Goal: Task Accomplishment & Management: Manage account settings

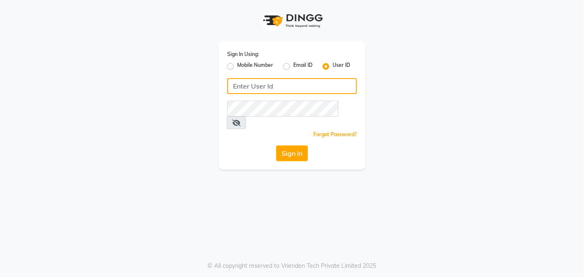
click at [248, 85] on input "Username" at bounding box center [292, 86] width 130 height 16
type input "[PERSON_NAME]"
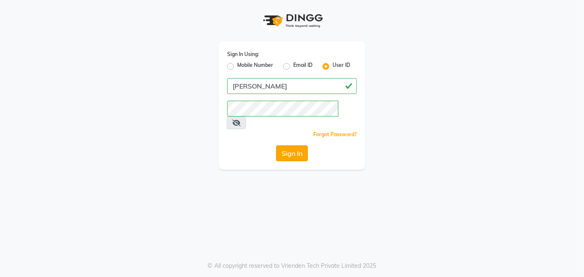
click at [291, 146] on button "Sign In" at bounding box center [292, 154] width 32 height 16
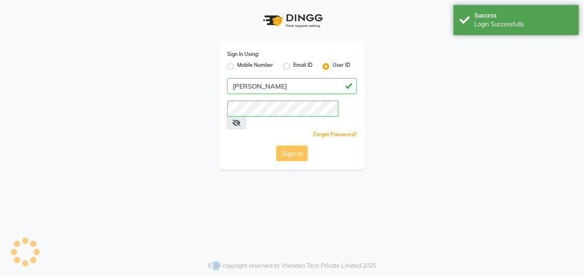
click at [291, 146] on div "Sign In" at bounding box center [292, 154] width 130 height 16
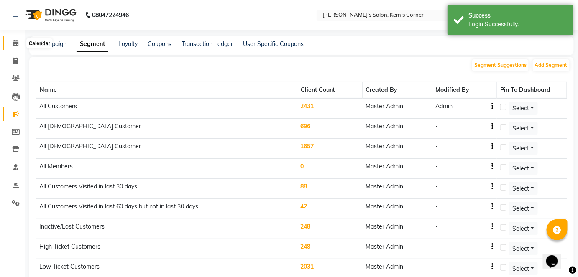
click at [13, 46] on icon at bounding box center [15, 43] width 5 height 6
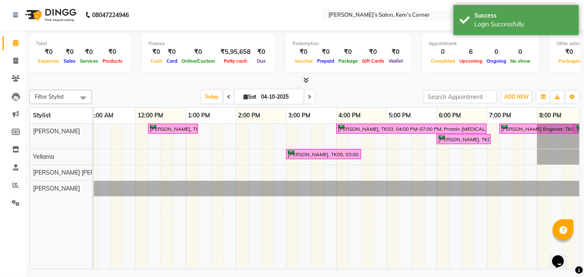
scroll to position [0, 166]
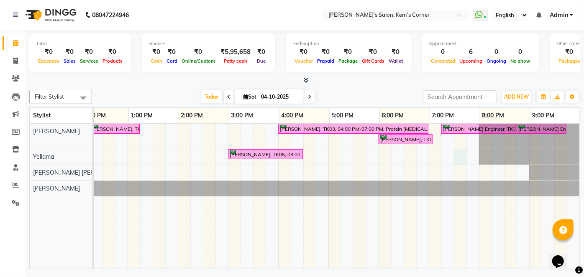
click at [452, 155] on div "[PERSON_NAME], TK01, 12:15 PM-01:15 PM, Hairwash with blowdry - Waist Length [P…" at bounding box center [253, 196] width 652 height 145
select select "50296"
select select "tentative"
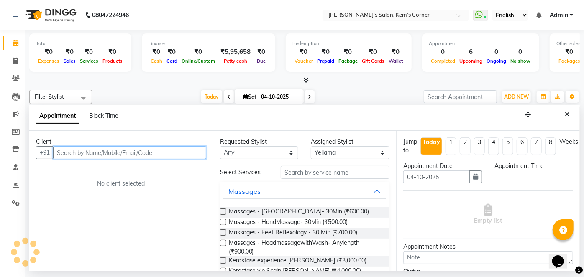
select select "1170"
click at [77, 154] on input "text" at bounding box center [129, 152] width 153 height 13
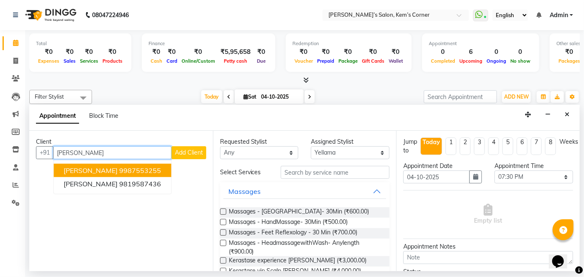
click at [161, 166] on ngb-highlight "9987553255" at bounding box center [140, 170] width 42 height 8
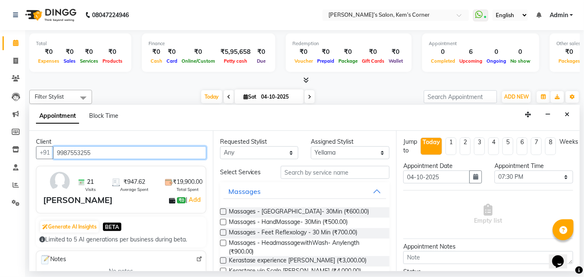
type input "9987553255"
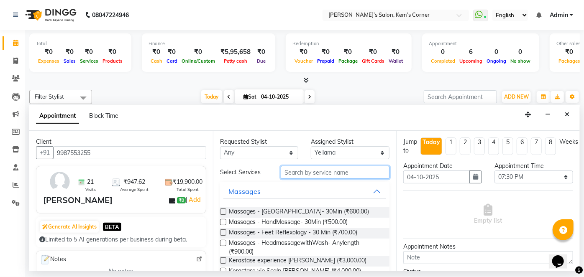
click at [328, 175] on input "text" at bounding box center [335, 172] width 109 height 13
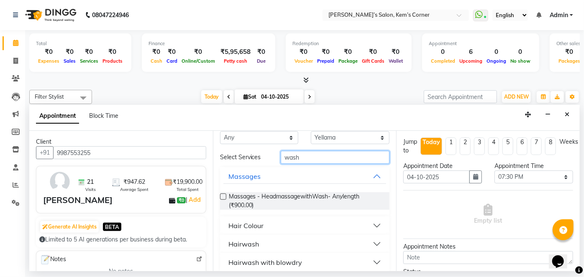
scroll to position [22, 0]
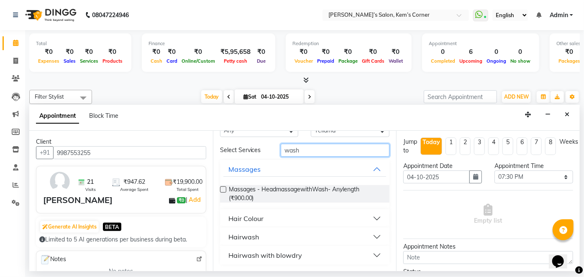
type input "wash"
click at [368, 236] on button "Hairwash" at bounding box center [304, 237] width 163 height 15
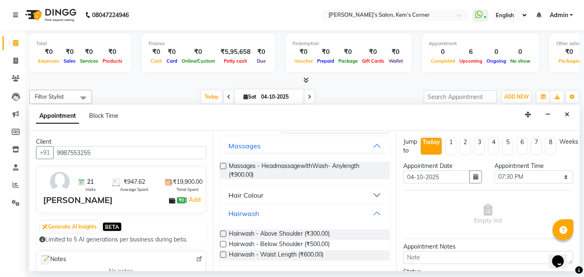
scroll to position [67, 0]
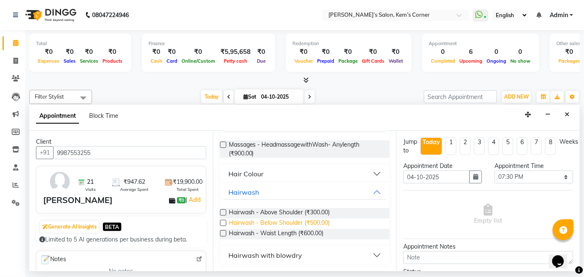
click at [321, 221] on span "Hairwash - Below Shoulder (₹500.00)" at bounding box center [279, 224] width 101 height 10
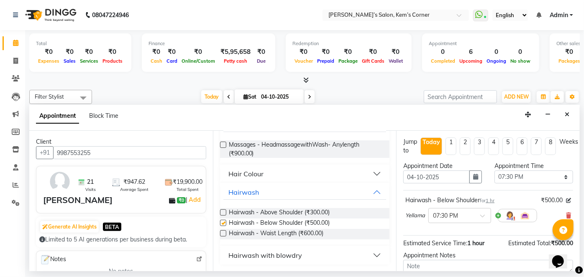
checkbox input "false"
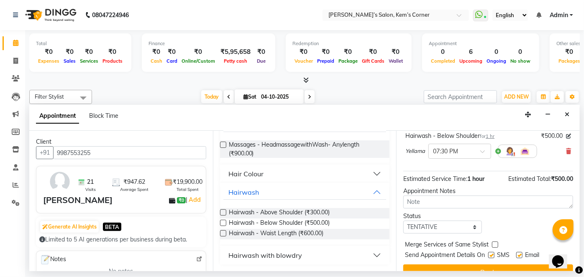
scroll to position [76, 0]
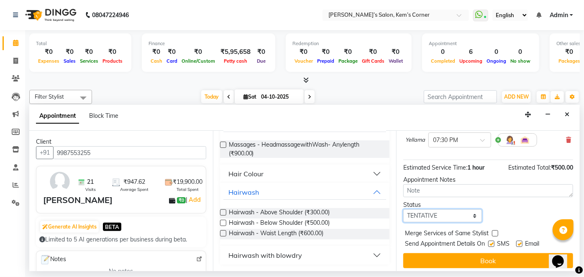
click at [466, 210] on select "Select TENTATIVE CONFIRM CHECK-IN UPCOMING" at bounding box center [442, 215] width 79 height 13
select select "confirm booking"
click at [403, 209] on select "Select TENTATIVE CONFIRM CHECK-IN UPCOMING" at bounding box center [442, 215] width 79 height 13
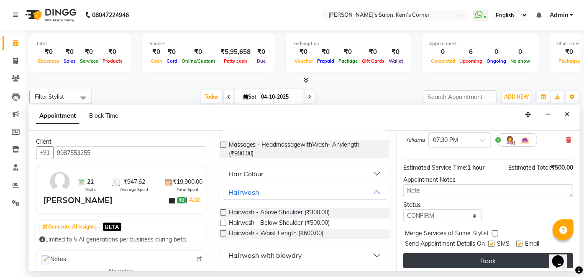
click at [468, 260] on button "Book" at bounding box center [488, 260] width 170 height 15
